Goal: Task Accomplishment & Management: Use online tool/utility

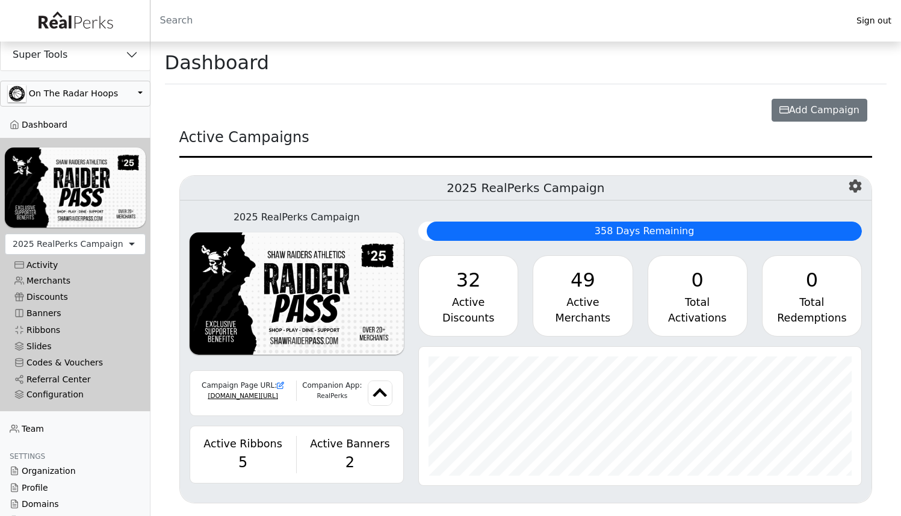
scroll to position [601838, 601534]
click at [80, 60] on button "Super Tools" at bounding box center [75, 54] width 149 height 31
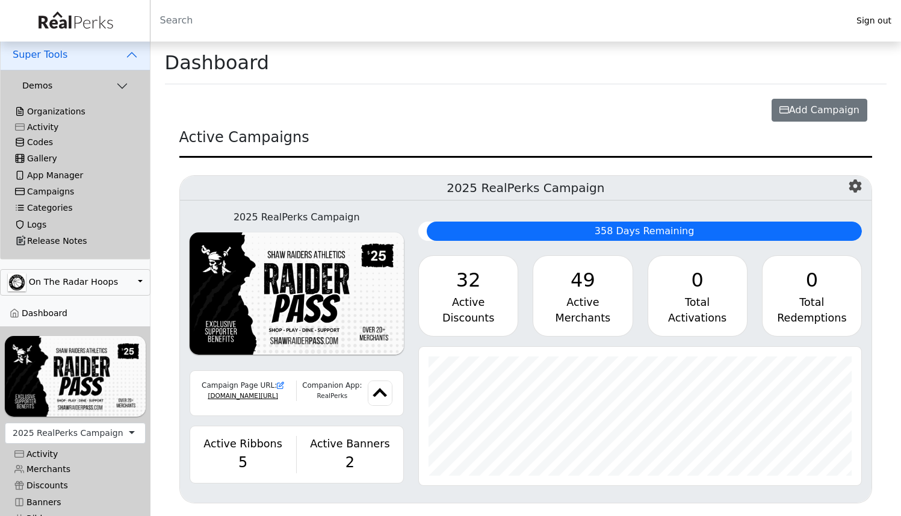
click at [40, 143] on link "Codes" at bounding box center [75, 142] width 140 height 16
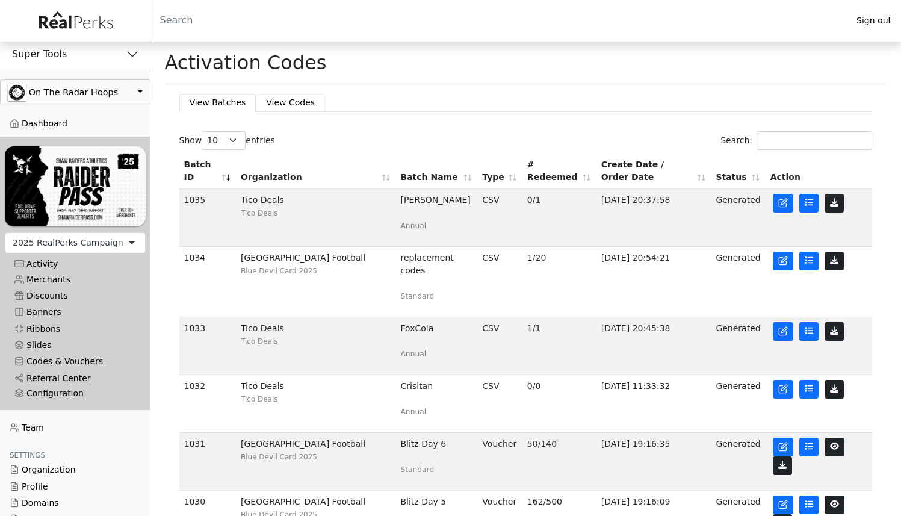
click at [274, 98] on link "View Codes" at bounding box center [290, 102] width 69 height 17
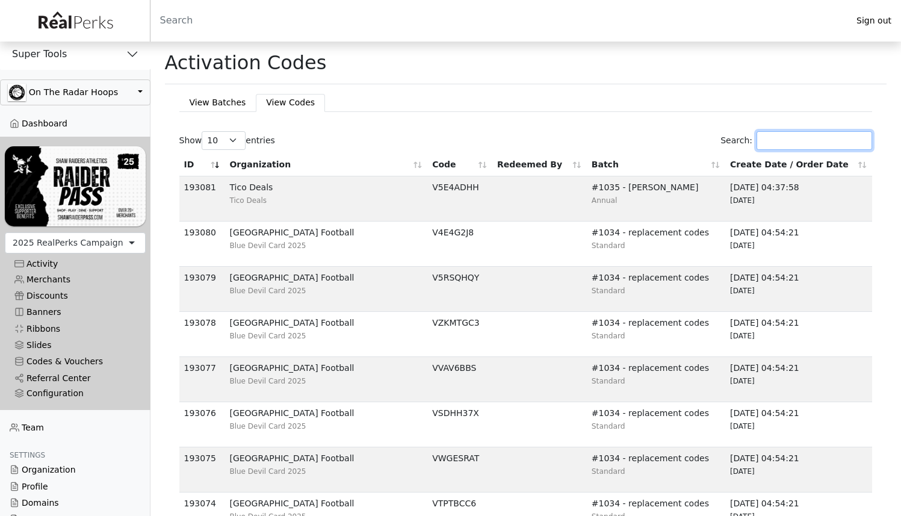
click at [790, 140] on input "Search:" at bounding box center [815, 140] width 116 height 19
paste input "V3PA3JAX"
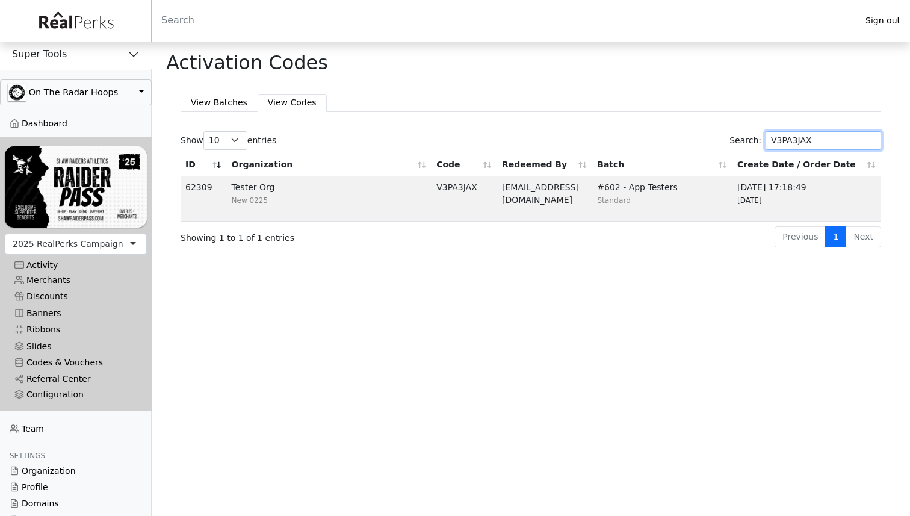
type input "V3PA3JAX"
drag, startPoint x: 54, startPoint y: 80, endPoint x: 54, endPoint y: 100, distance: 19.9
click at [54, 81] on button "button" at bounding box center [76, 92] width 152 height 26
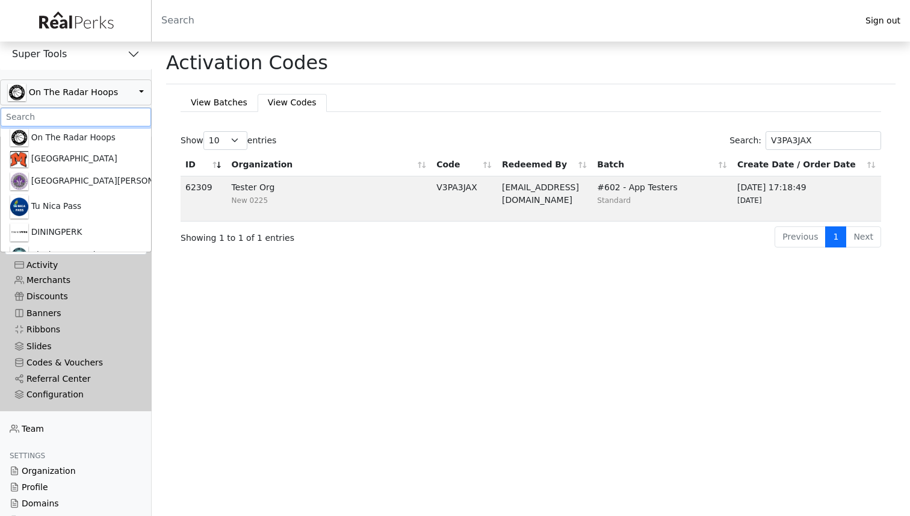
drag, startPoint x: 52, startPoint y: 112, endPoint x: 52, endPoint y: 120, distance: 8.4
click at [52, 112] on input ".form-control-sm" at bounding box center [76, 117] width 150 height 19
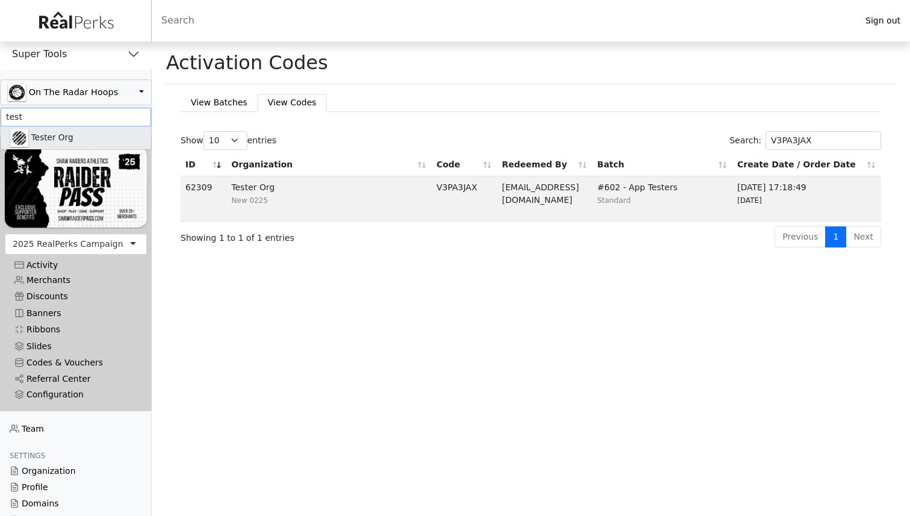
type input "test"
click at [54, 143] on link "Tester Org" at bounding box center [76, 137] width 150 height 23
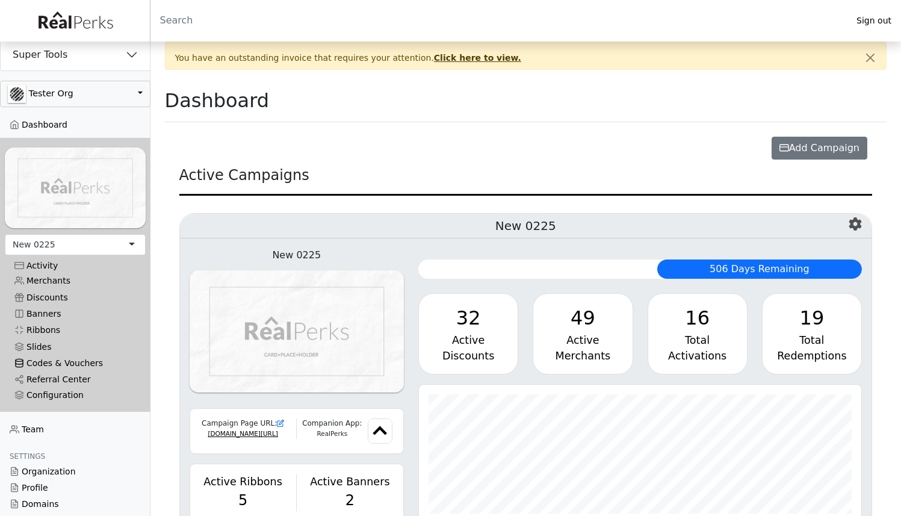
click at [79, 357] on link "Codes & Vouchers" at bounding box center [75, 363] width 141 height 16
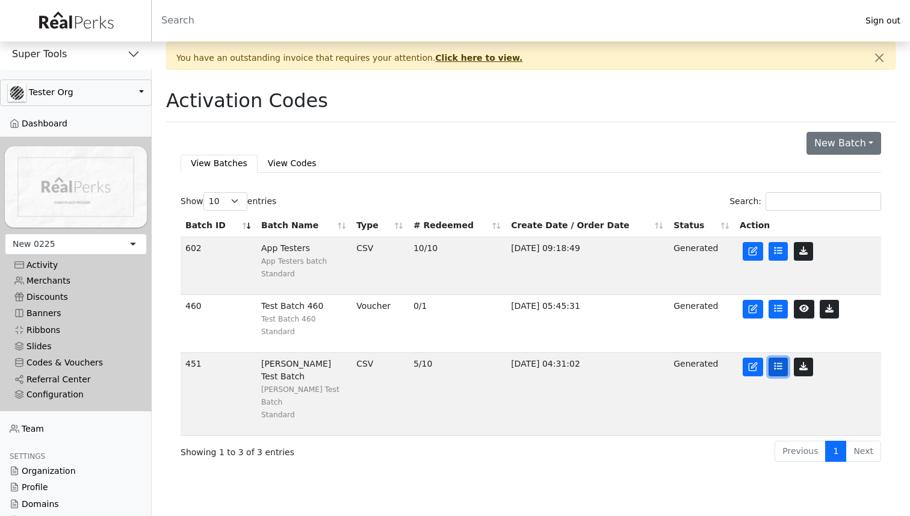
click at [780, 373] on link at bounding box center [778, 367] width 19 height 19
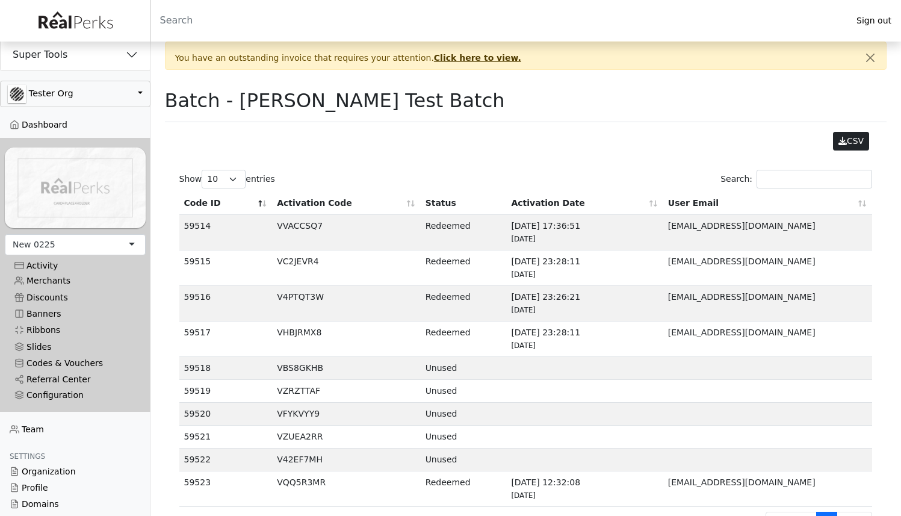
click at [291, 367] on td "VBS8GKHB" at bounding box center [346, 368] width 148 height 23
copy td "VBS8GKHB"
click at [288, 394] on td "VZRZTTAF" at bounding box center [346, 391] width 148 height 23
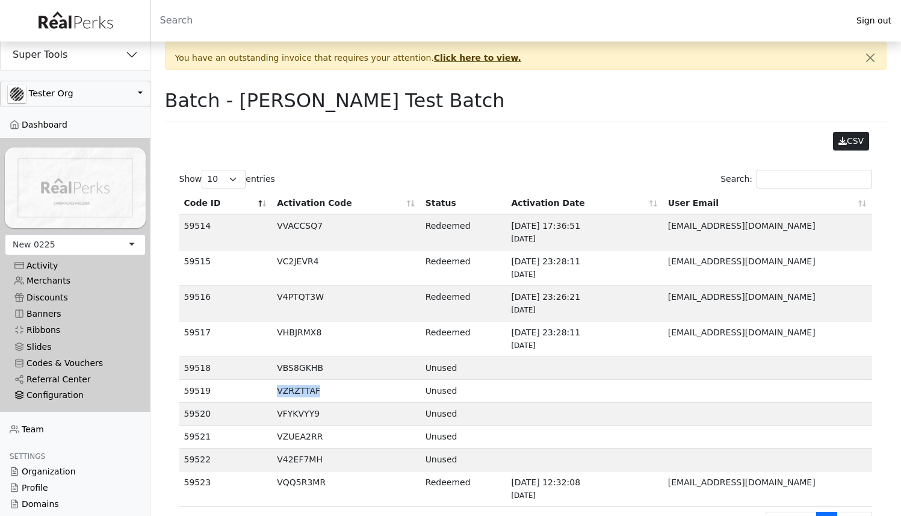
copy td "VZRZTTAF"
click at [87, 46] on button "Super Tools" at bounding box center [75, 54] width 149 height 31
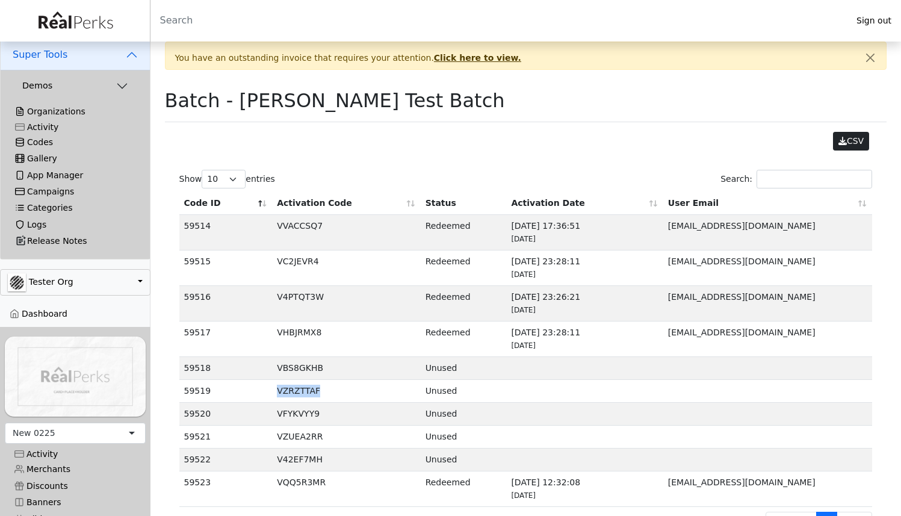
click at [46, 143] on link "Codes" at bounding box center [75, 142] width 140 height 16
click at [302, 412] on td "VFYKVYY9" at bounding box center [346, 414] width 148 height 23
copy td "VFYKVYY9"
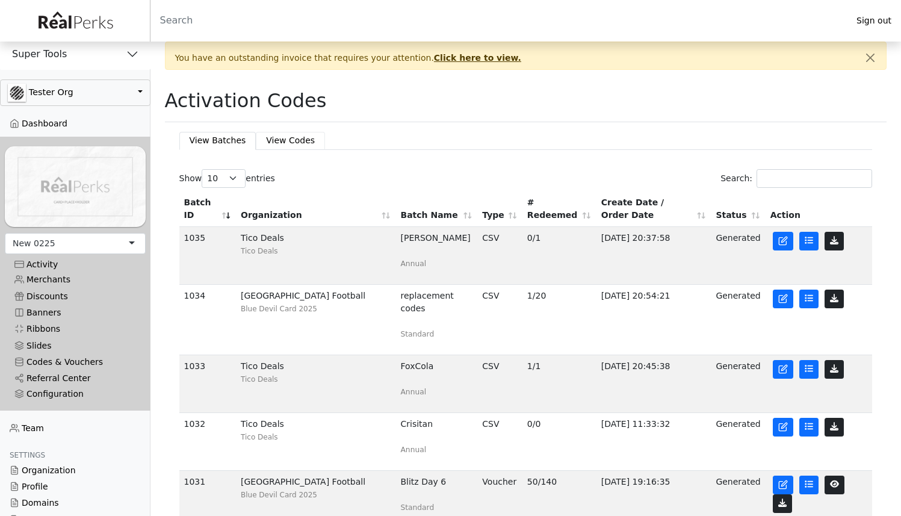
click at [292, 134] on link "View Codes" at bounding box center [290, 140] width 69 height 17
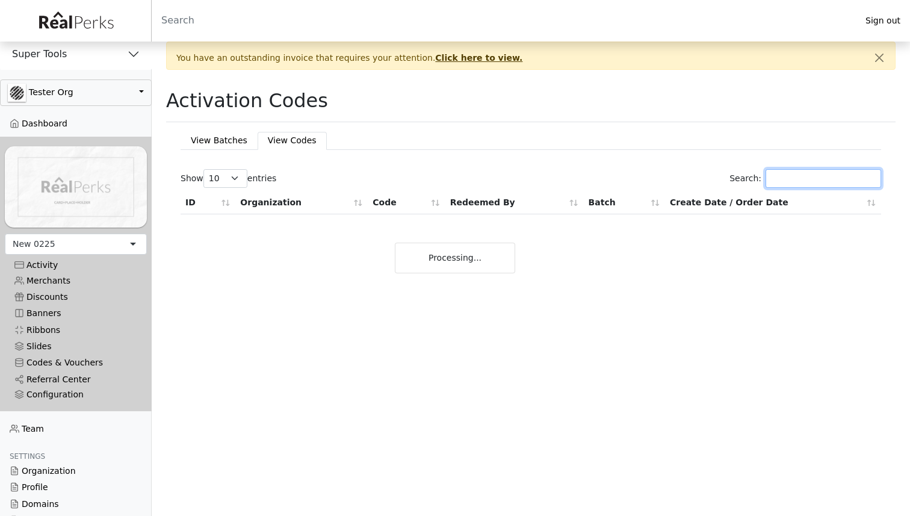
click at [807, 178] on input "Search:" at bounding box center [824, 178] width 116 height 19
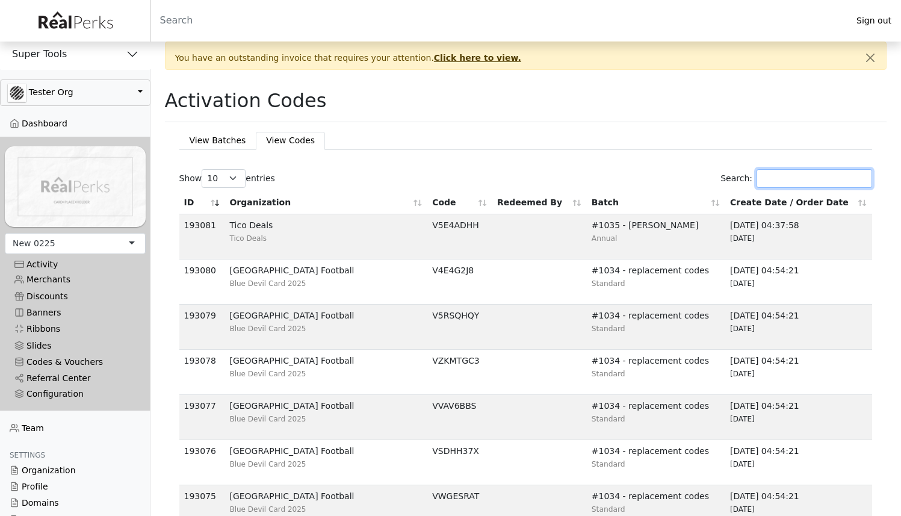
paste input "VSEKCYQT"
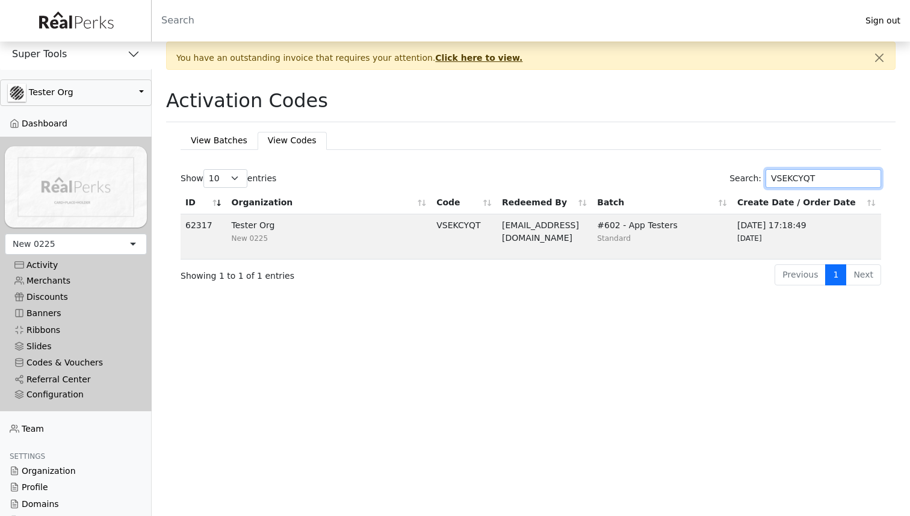
type input "VSEKCYQT"
drag, startPoint x: 196, startPoint y: 257, endPoint x: 443, endPoint y: 237, distance: 248.2
